Goal: Information Seeking & Learning: Learn about a topic

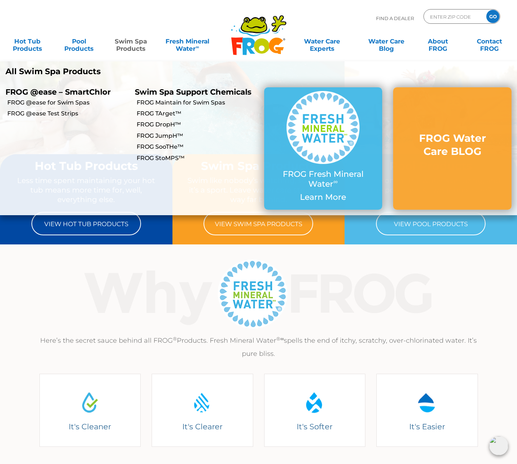
click at [136, 46] on link "Swim Spa Products" at bounding box center [131, 41] width 40 height 15
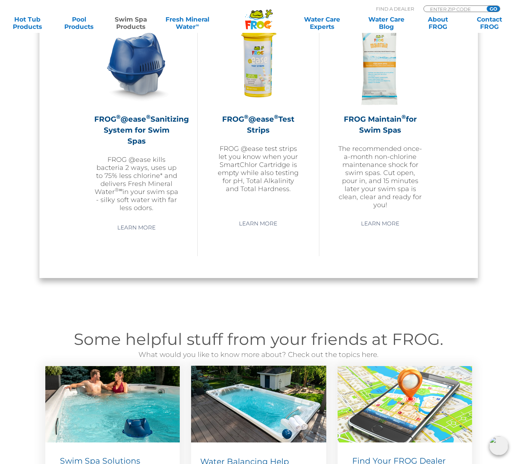
scroll to position [730, 0]
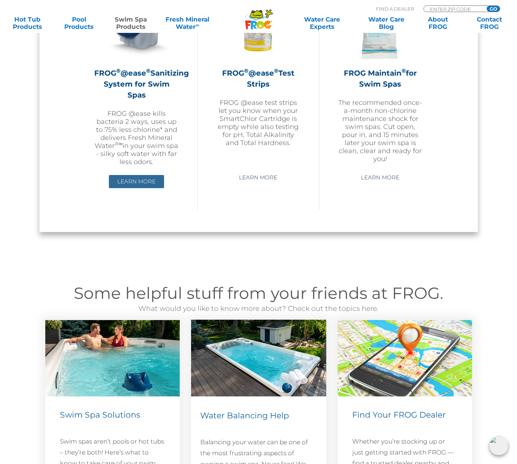
click at [129, 179] on link "Learn More" at bounding box center [136, 181] width 55 height 13
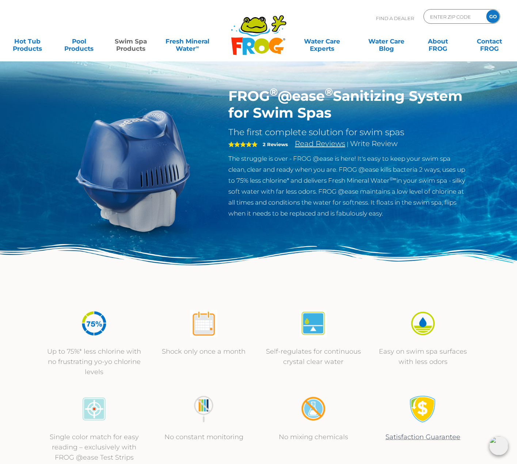
click at [304, 144] on link "Read Reviews" at bounding box center [320, 143] width 50 height 9
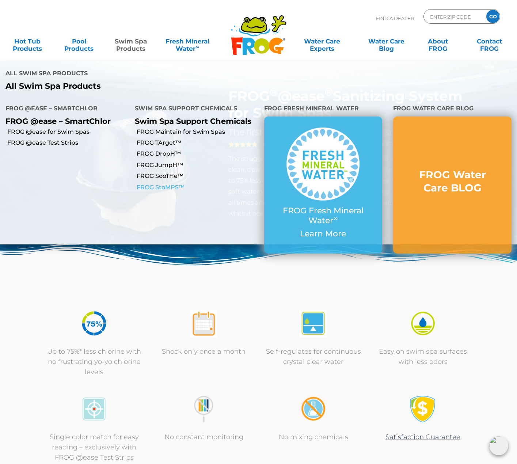
click at [152, 183] on link "FROG StoMPS™" at bounding box center [198, 187] width 122 height 8
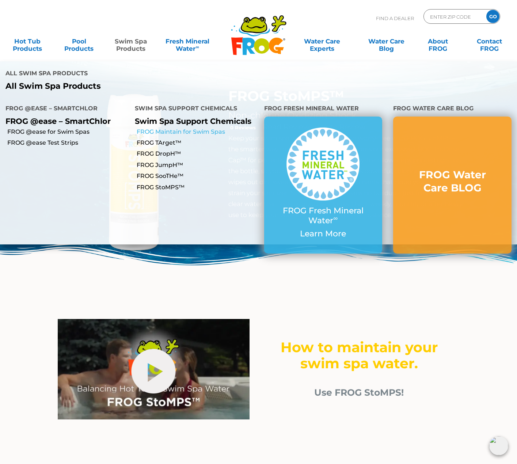
click at [144, 128] on link "FROG Maintain for Swim Spas" at bounding box center [198, 132] width 122 height 8
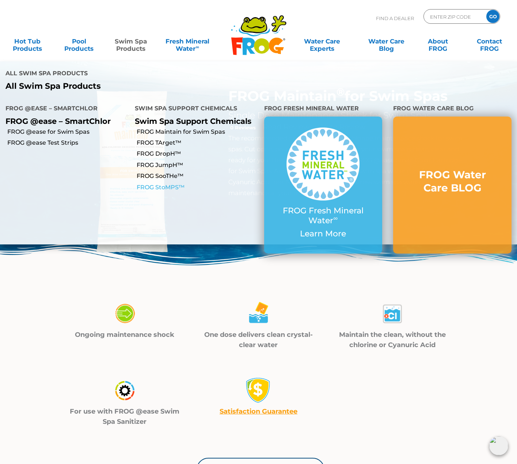
click at [152, 183] on link "FROG StoMPS™" at bounding box center [198, 187] width 122 height 8
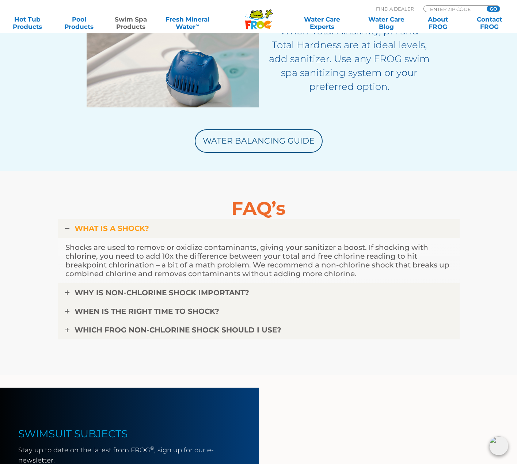
scroll to position [1644, 0]
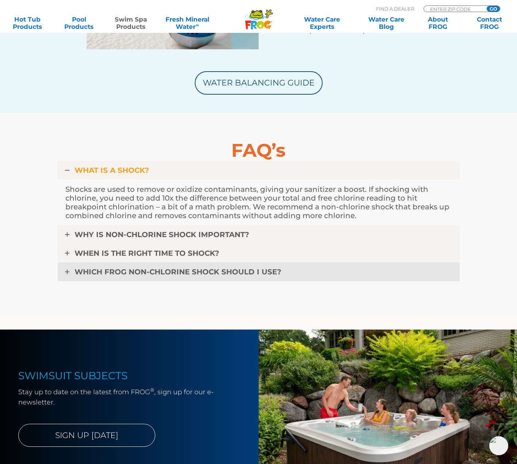
click at [66, 266] on link "WHICH FROG NON-CHLORINE SHOCK SHOULD I USE?" at bounding box center [259, 271] width 402 height 19
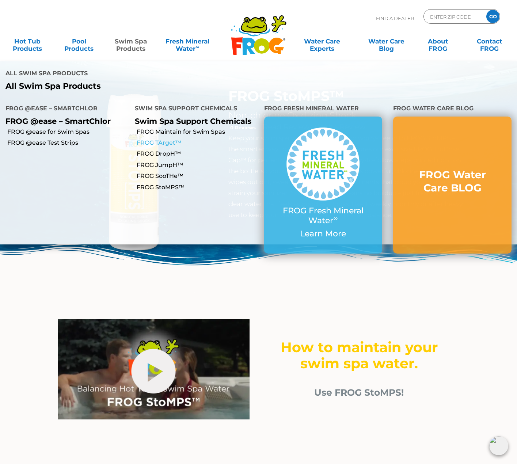
click at [145, 139] on link "FROG TArget™" at bounding box center [198, 143] width 122 height 8
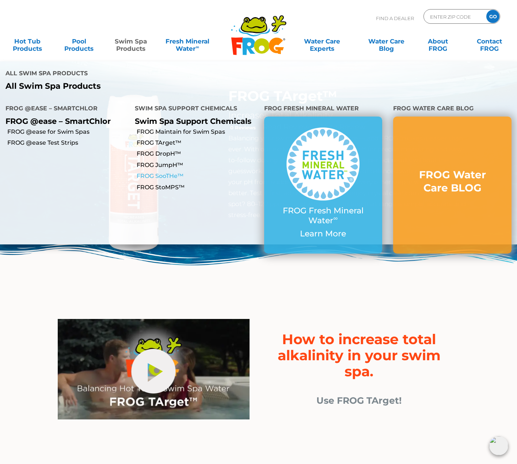
click at [150, 172] on link "FROG SooTHe™" at bounding box center [198, 176] width 122 height 8
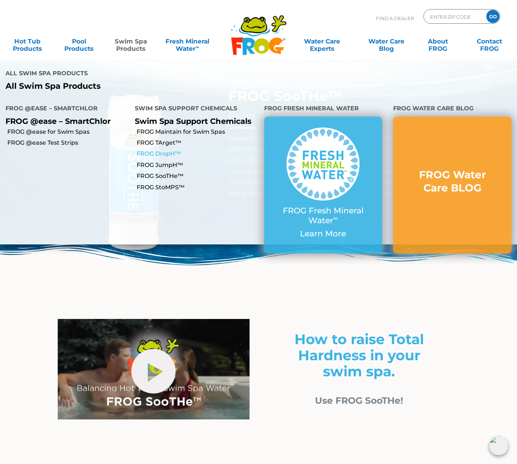
click at [151, 150] on link "FROG DropH™" at bounding box center [198, 154] width 122 height 8
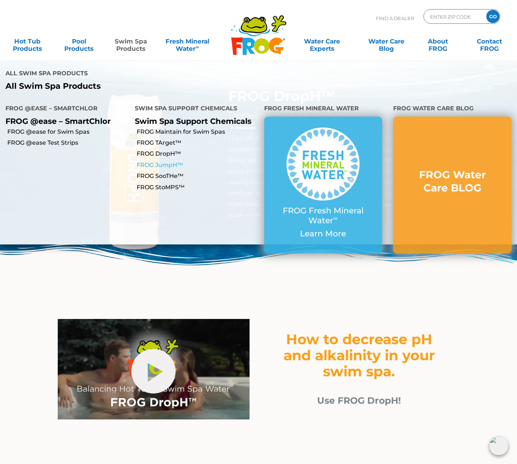
click at [145, 161] on link "FROG JumpH™" at bounding box center [198, 165] width 122 height 8
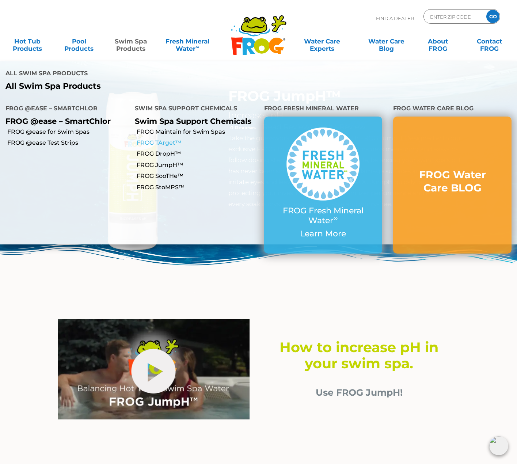
click at [160, 139] on link "FROG TArget™" at bounding box center [198, 143] width 122 height 8
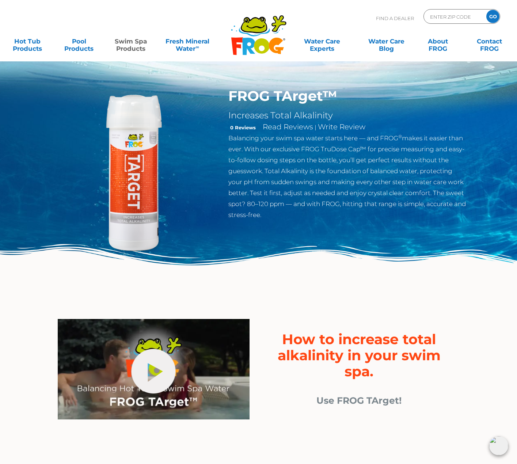
click at [251, 258] on img at bounding box center [258, 272] width 517 height 57
